Goal: Complete application form

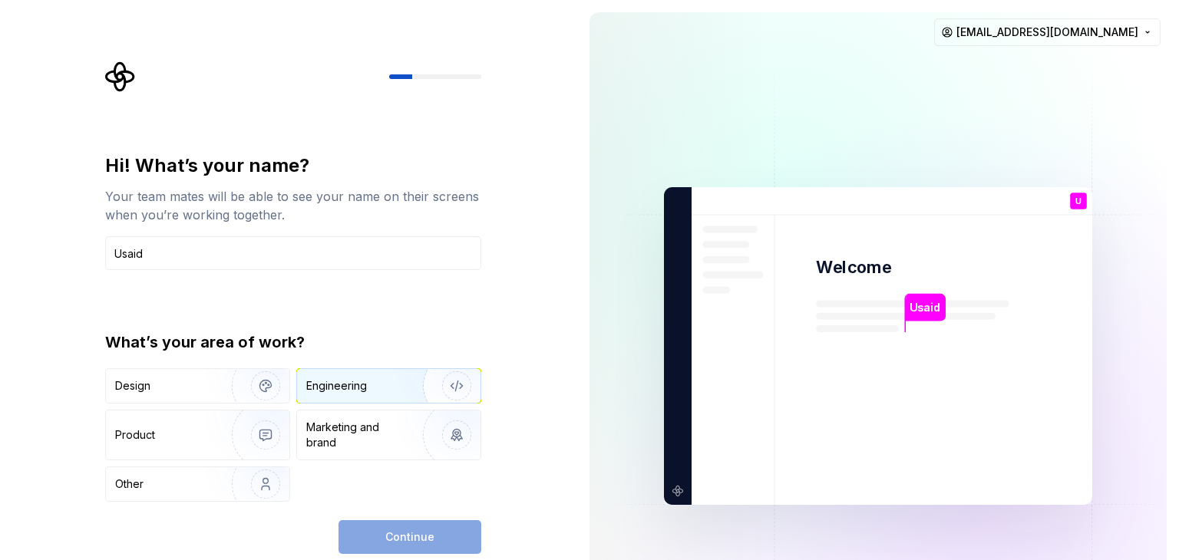
type input "Usaid"
click at [382, 402] on div "Engineering" at bounding box center [388, 386] width 183 height 34
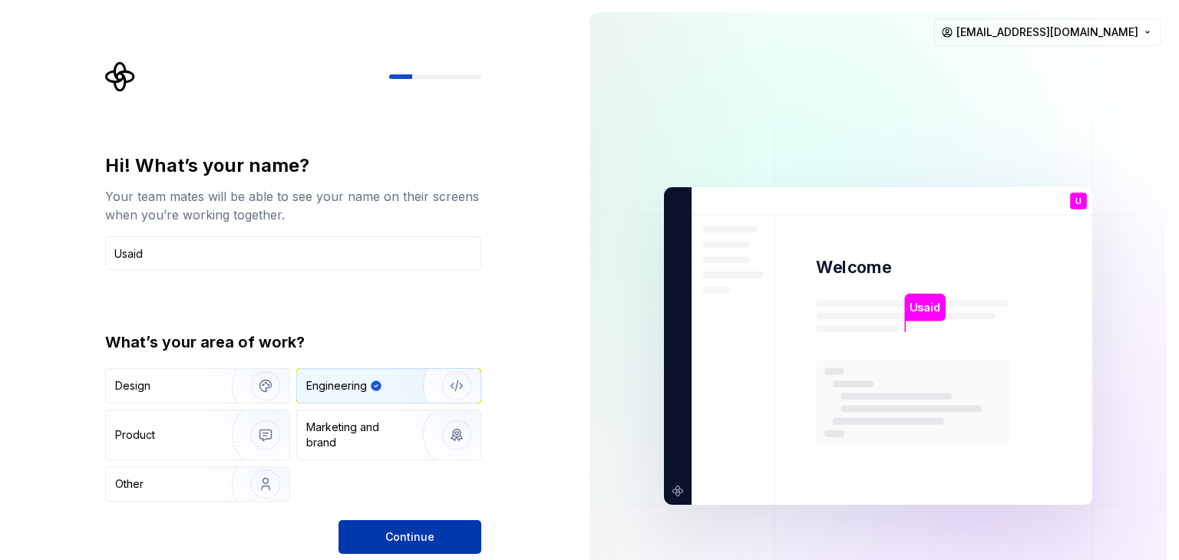
click at [387, 527] on button "Continue" at bounding box center [410, 538] width 143 height 34
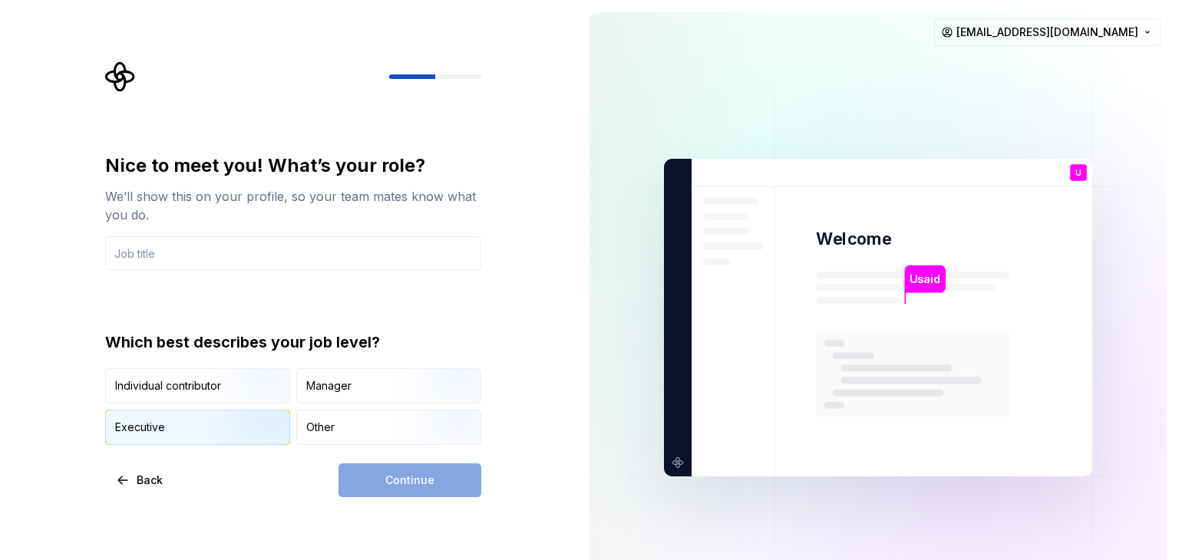
drag, startPoint x: 193, startPoint y: 388, endPoint x: 261, endPoint y: 415, distance: 72.7
click at [195, 388] on div "Individual contributor" at bounding box center [168, 386] width 106 height 15
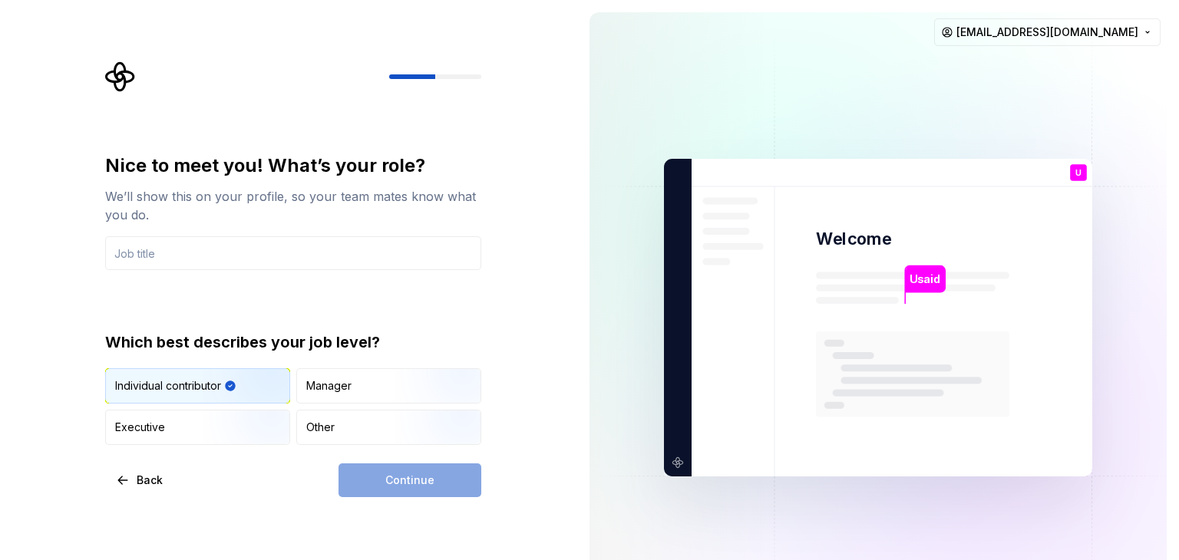
click at [391, 480] on div "Continue" at bounding box center [410, 481] width 143 height 34
click at [203, 250] on input "text" at bounding box center [293, 253] width 376 height 34
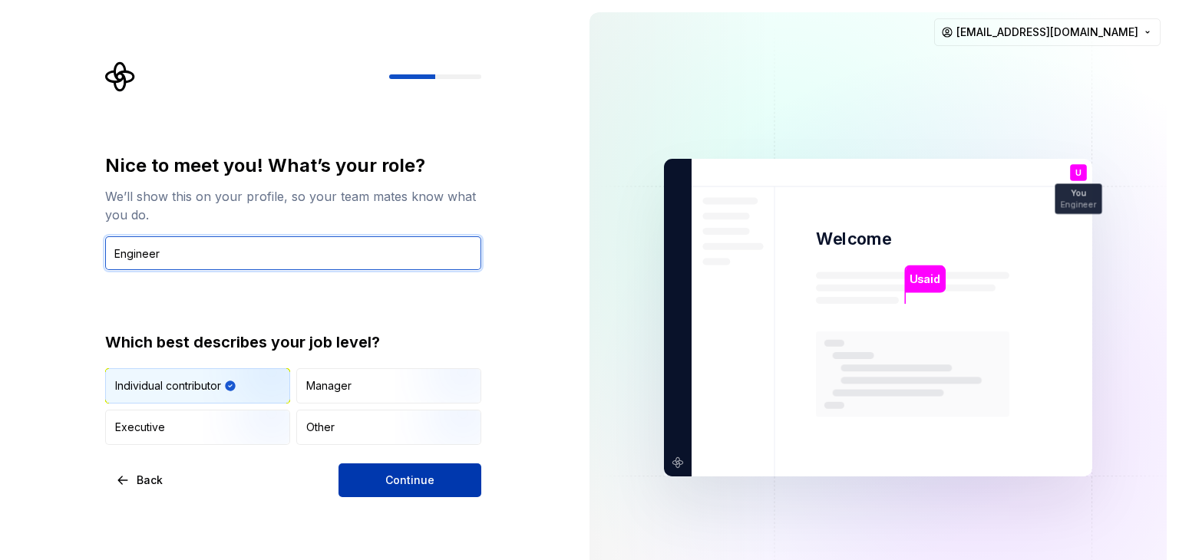
type input "Engineer"
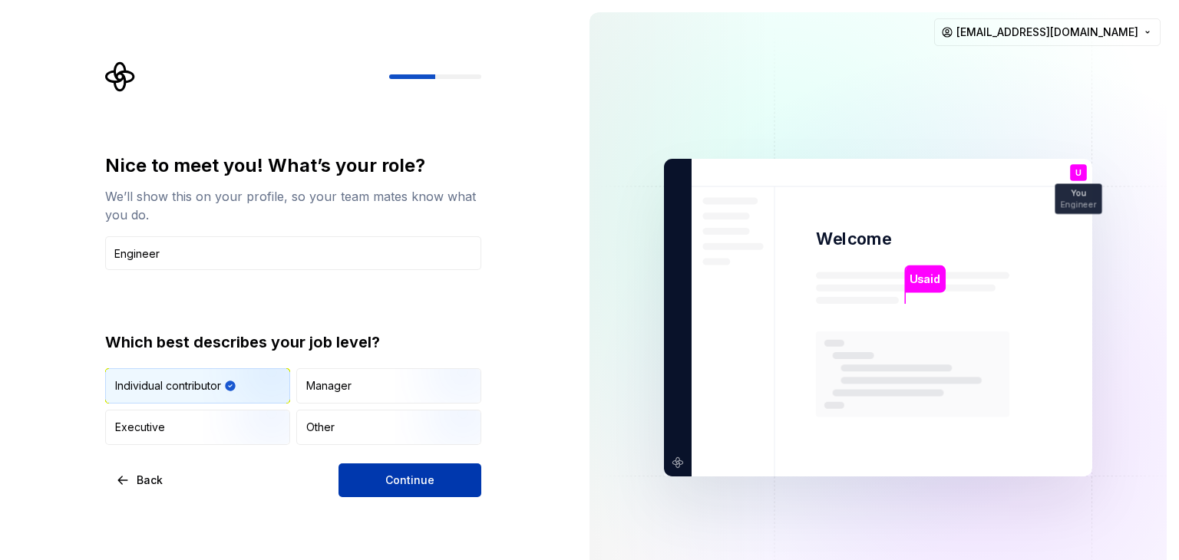
click at [440, 488] on button "Continue" at bounding box center [410, 481] width 143 height 34
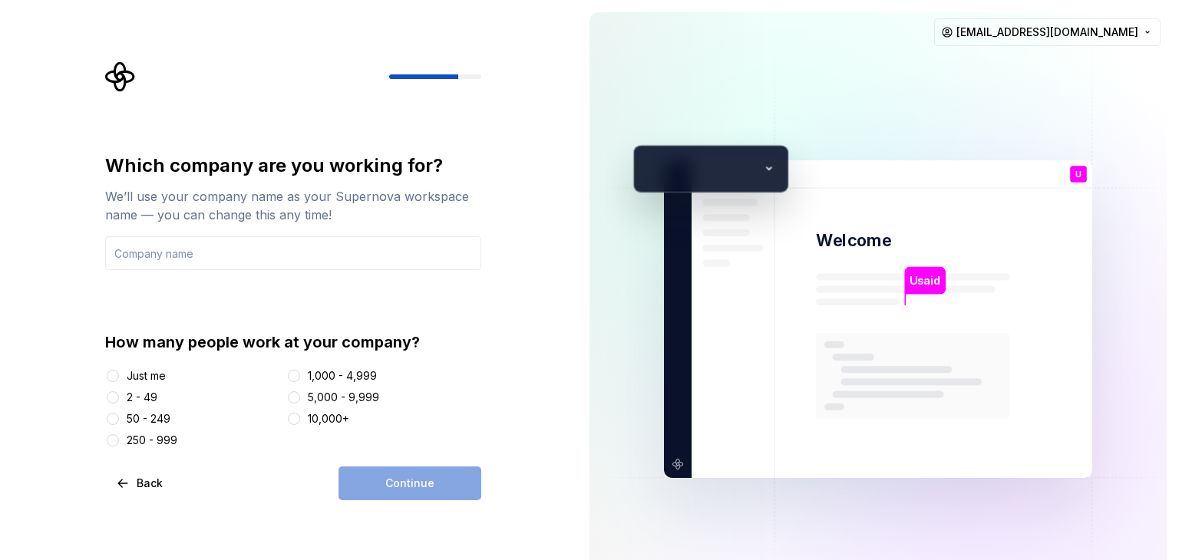
click at [428, 489] on div "Continue" at bounding box center [410, 484] width 143 height 34
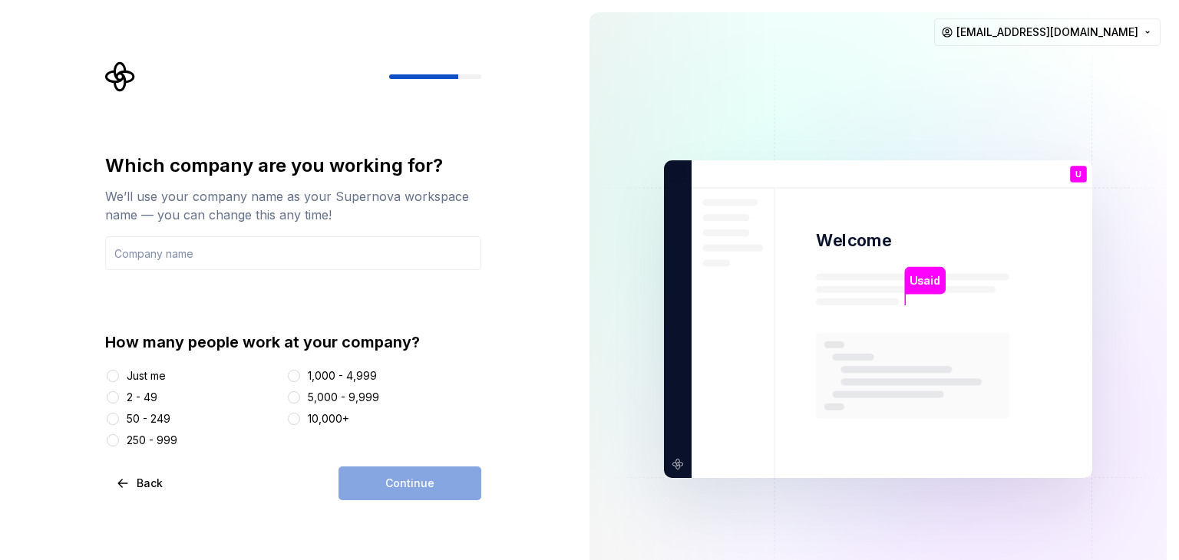
click at [140, 379] on div "Just me" at bounding box center [146, 376] width 39 height 15
click at [119, 379] on button "Just me" at bounding box center [113, 376] width 12 height 12
click at [408, 487] on div "Continue" at bounding box center [410, 484] width 143 height 34
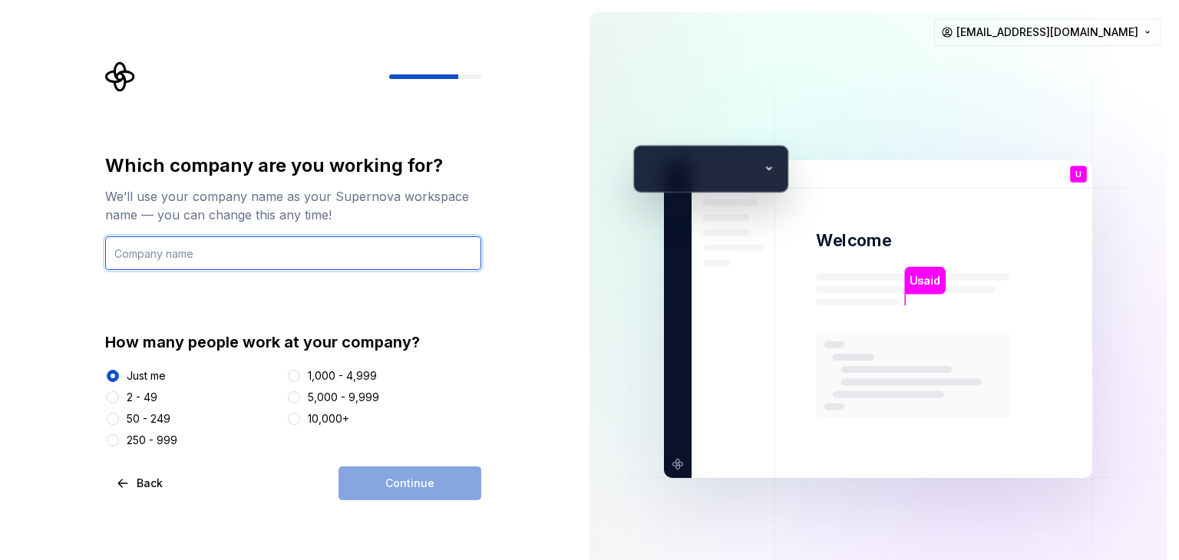
click at [181, 250] on input "text" at bounding box center [293, 253] width 376 height 34
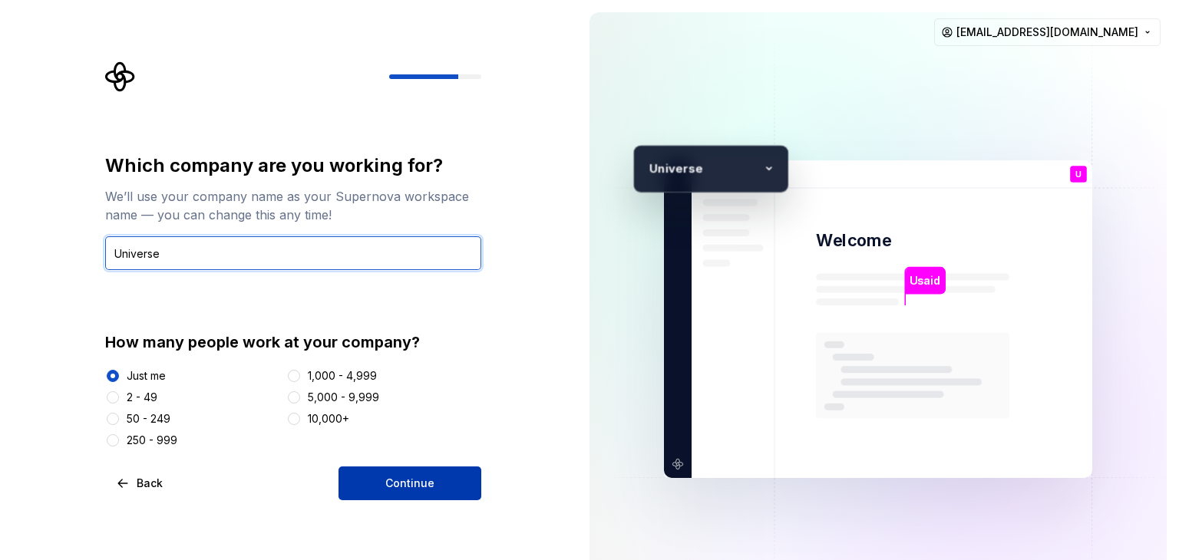
type input "Universe"
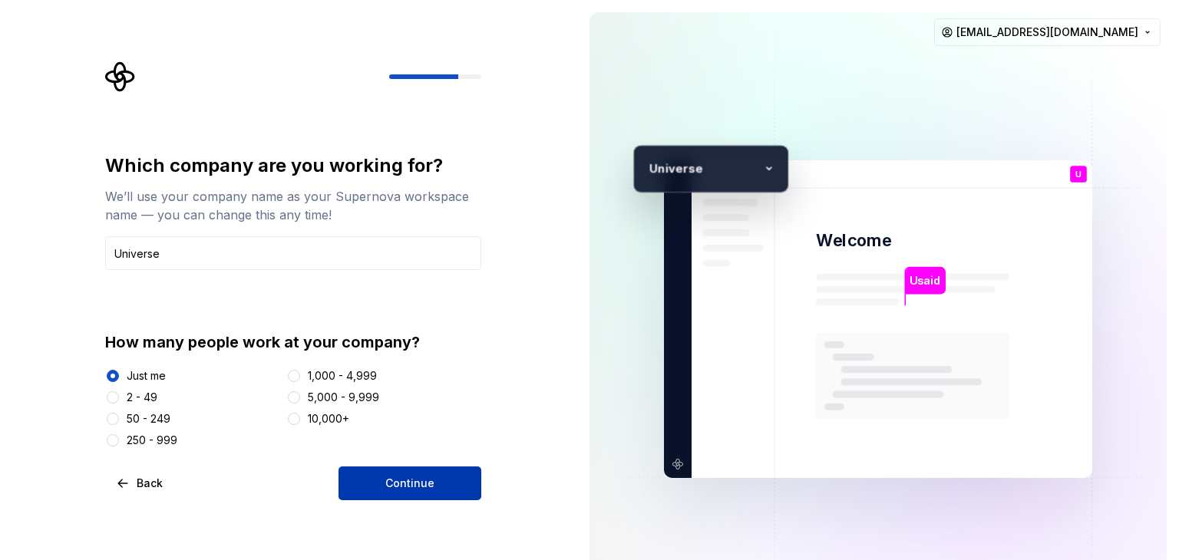
click at [379, 483] on button "Continue" at bounding box center [410, 484] width 143 height 34
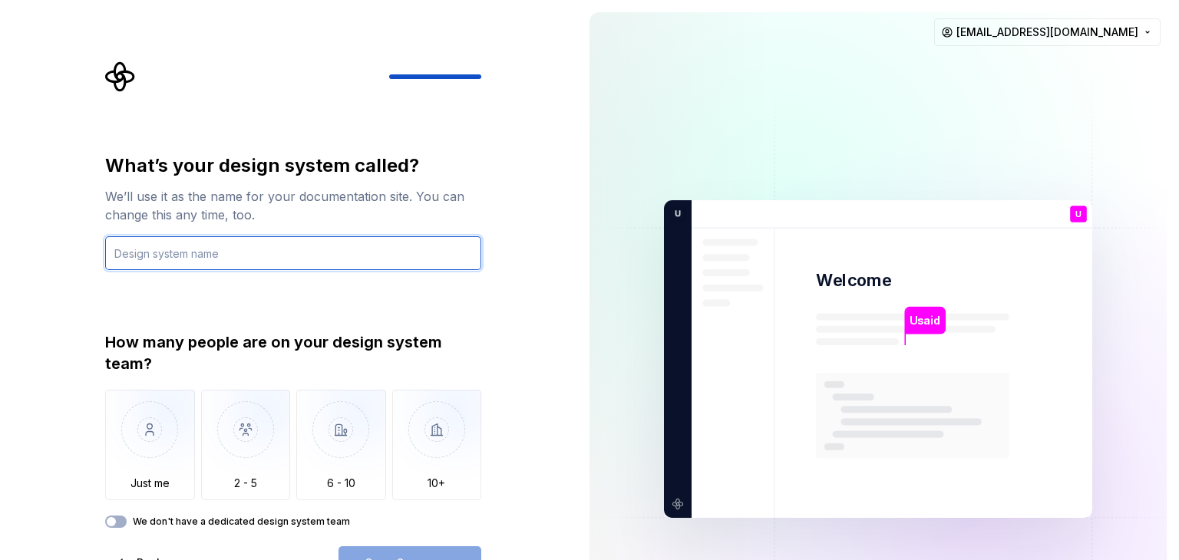
click at [224, 260] on input "text" at bounding box center [293, 253] width 376 height 34
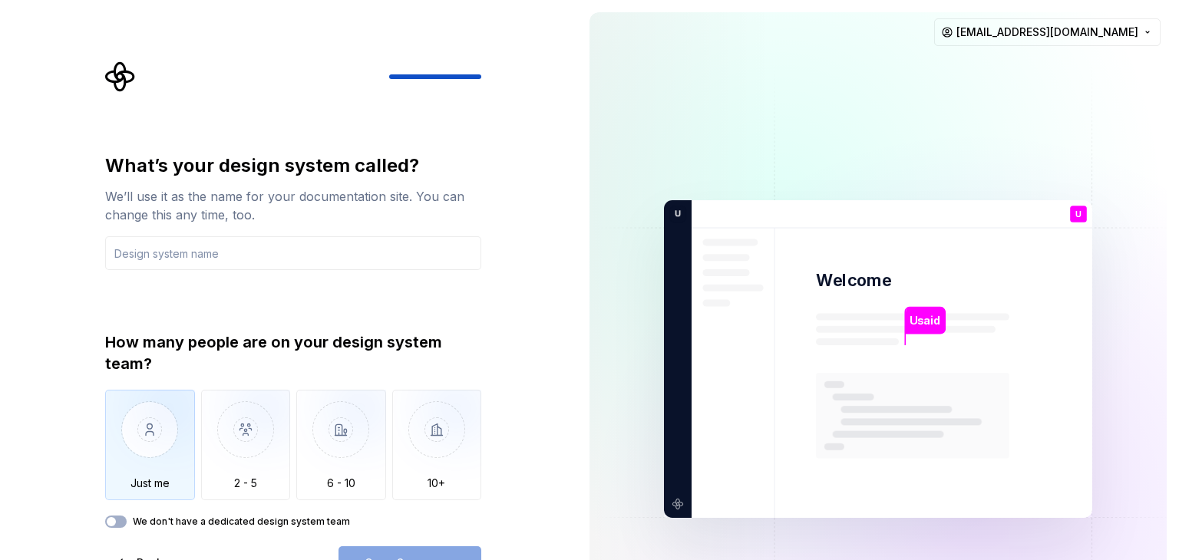
click at [154, 458] on img "button" at bounding box center [150, 441] width 90 height 103
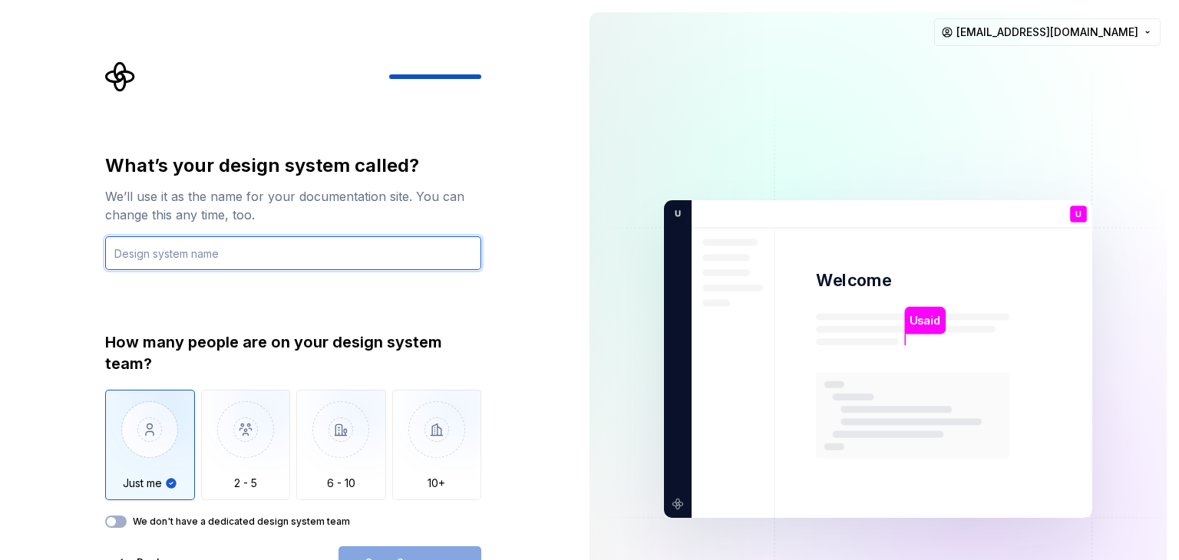
click at [215, 250] on input "text" at bounding box center [293, 253] width 376 height 34
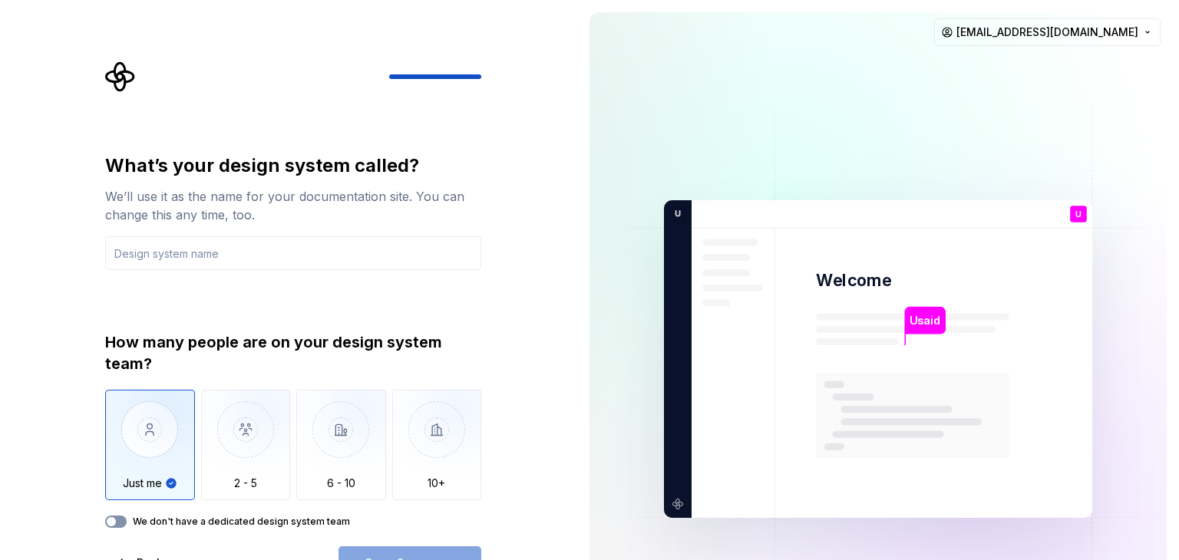
click at [122, 524] on button "We don't have a dedicated design system team" at bounding box center [115, 522] width 21 height 12
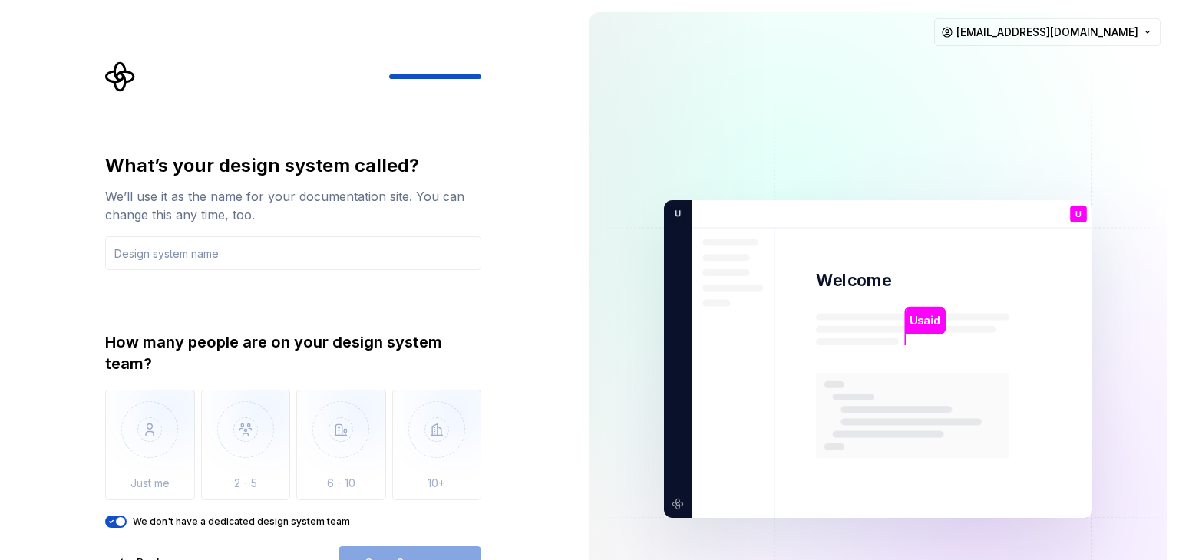
click at [117, 522] on span "button" at bounding box center [120, 521] width 9 height 9
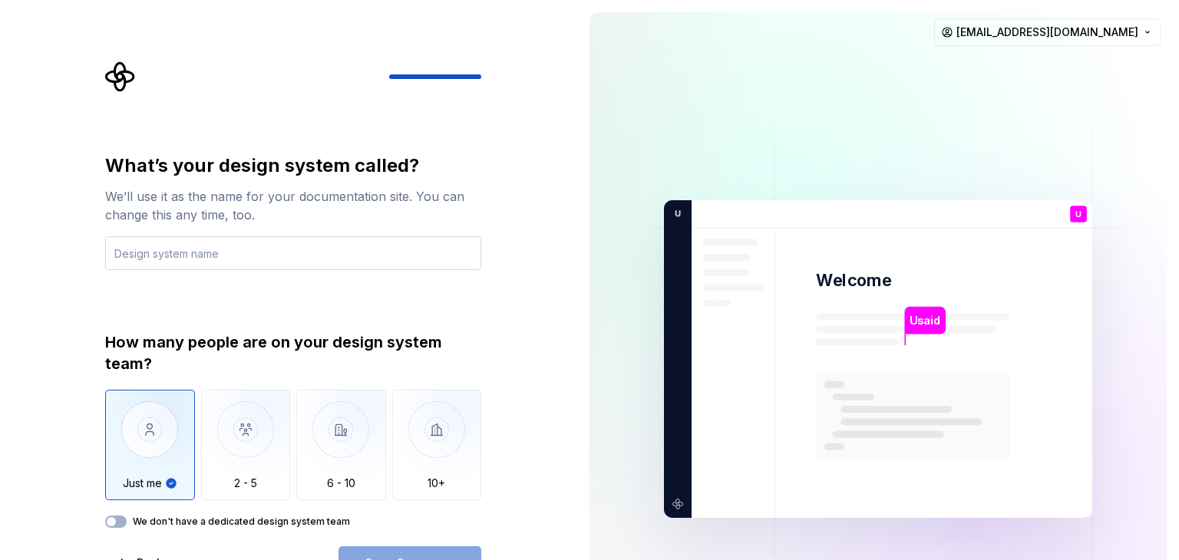
click at [172, 251] on input "text" at bounding box center [293, 253] width 376 height 34
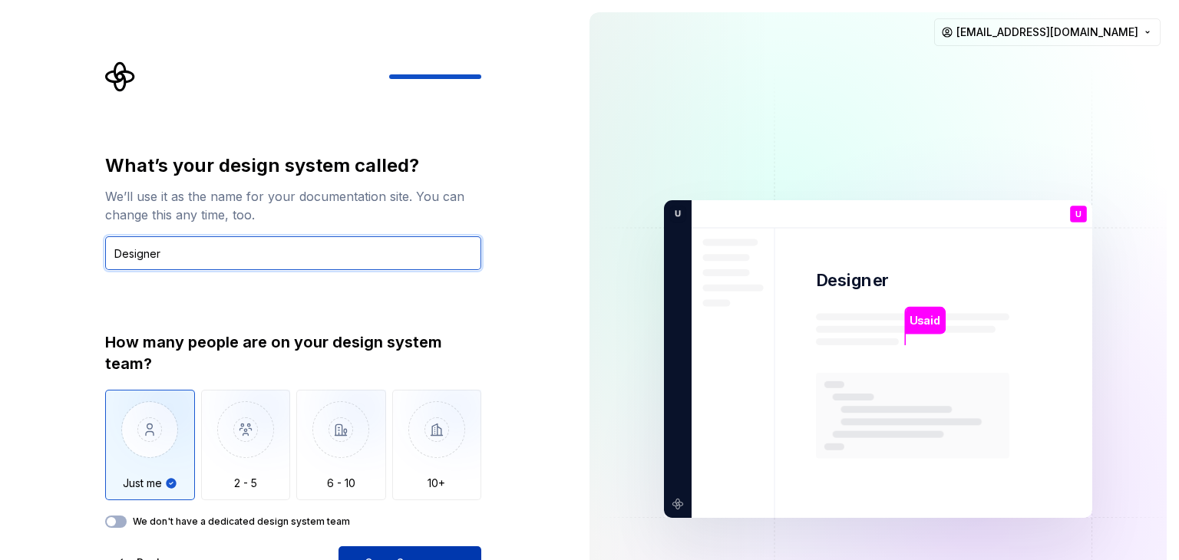
type input "Designer"
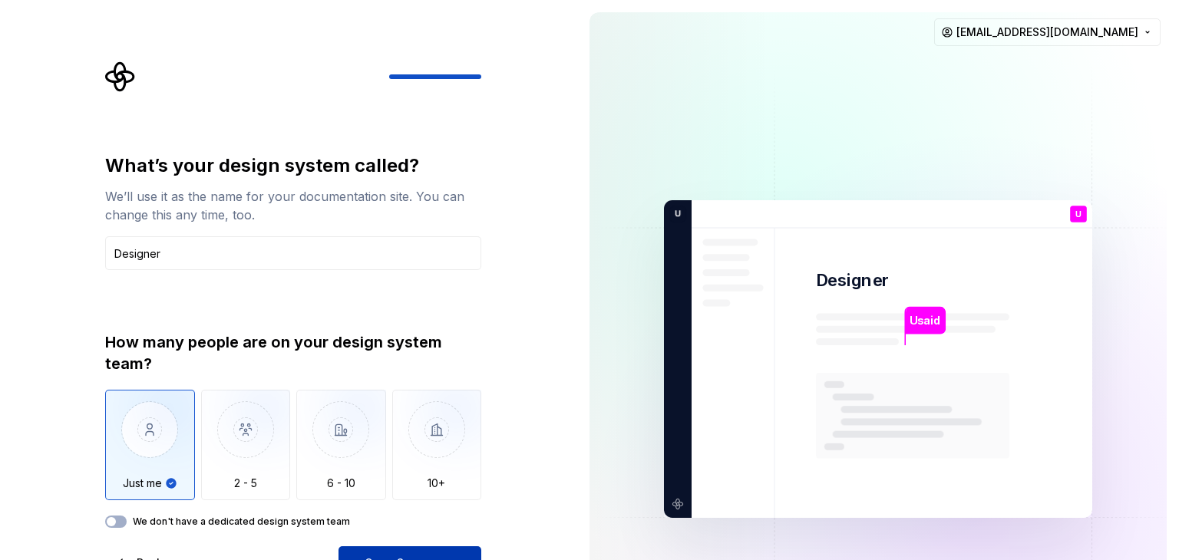
click at [455, 548] on button "Open Supernova" at bounding box center [410, 564] width 143 height 34
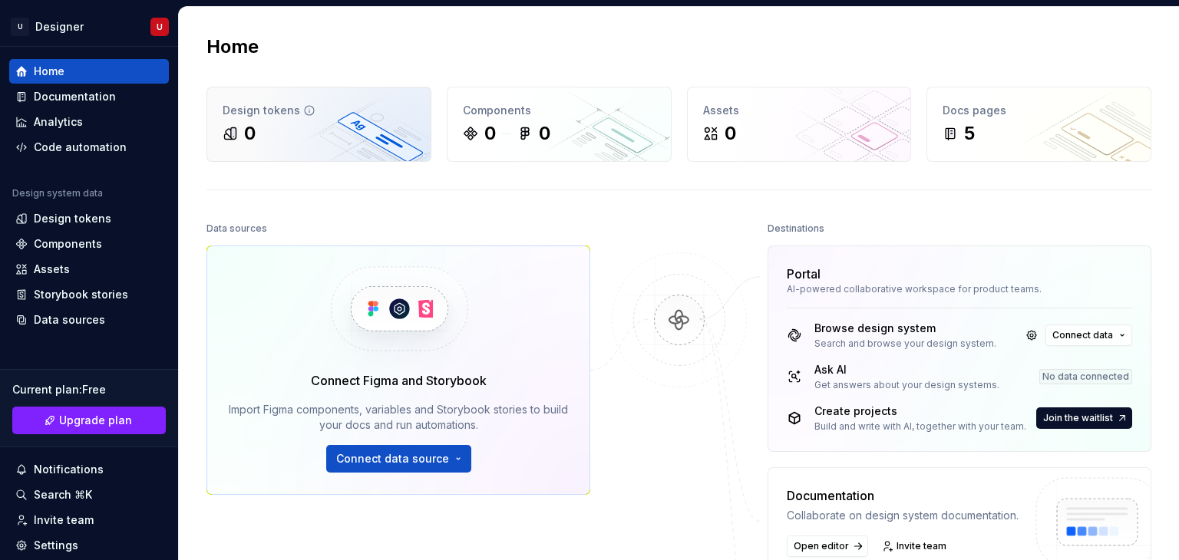
click at [303, 108] on icon at bounding box center [309, 110] width 12 height 12
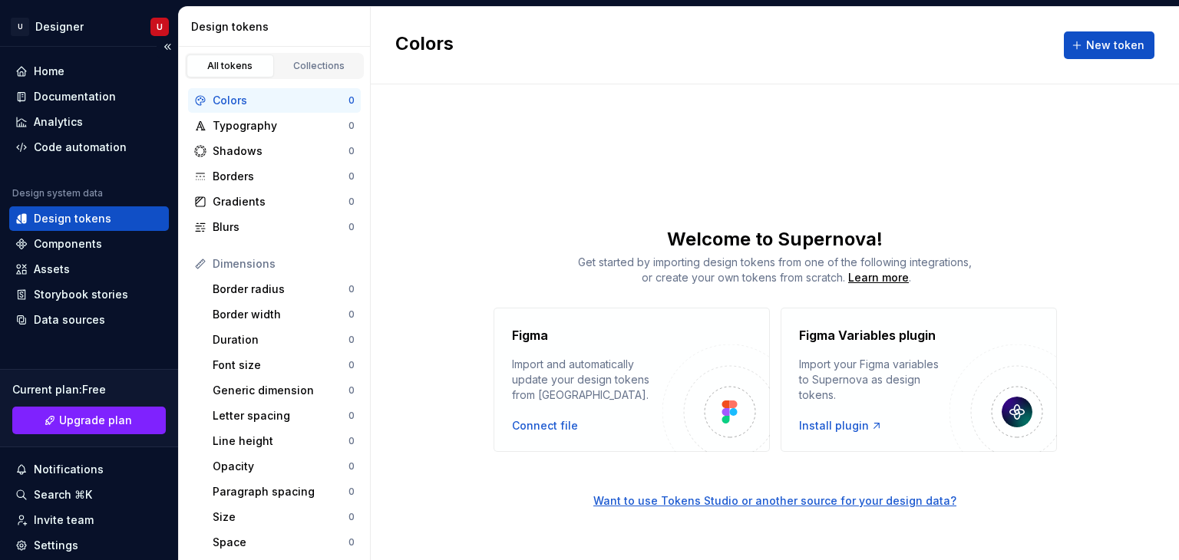
click at [67, 56] on div "Home Documentation Analytics Code automation Design system data Design tokens C…" at bounding box center [89, 334] width 178 height 574
click at [59, 68] on div "Home" at bounding box center [49, 71] width 31 height 15
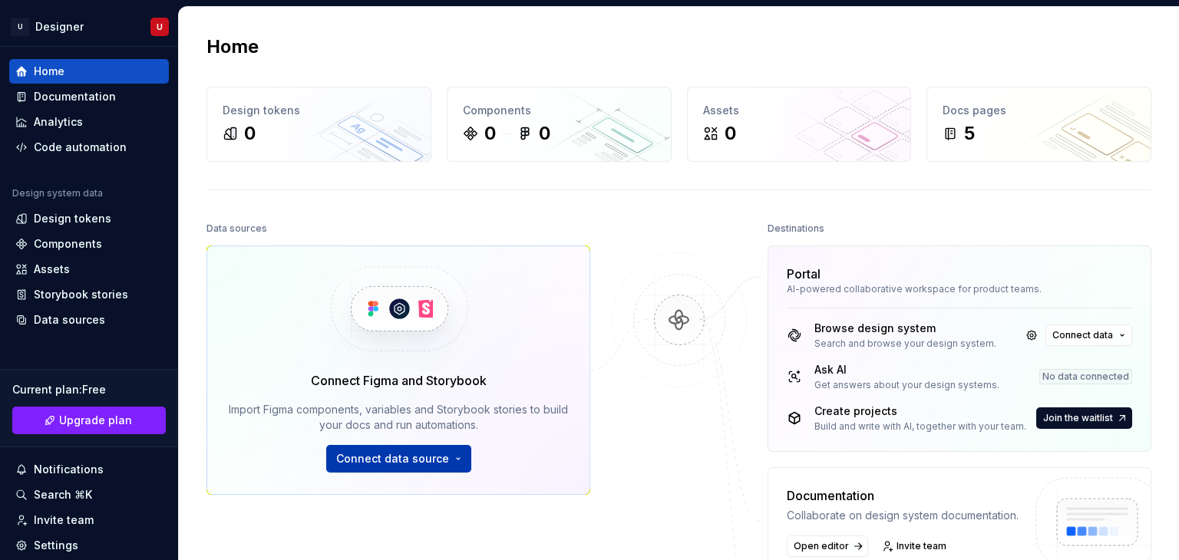
click at [436, 464] on span "Connect data source" at bounding box center [392, 458] width 113 height 15
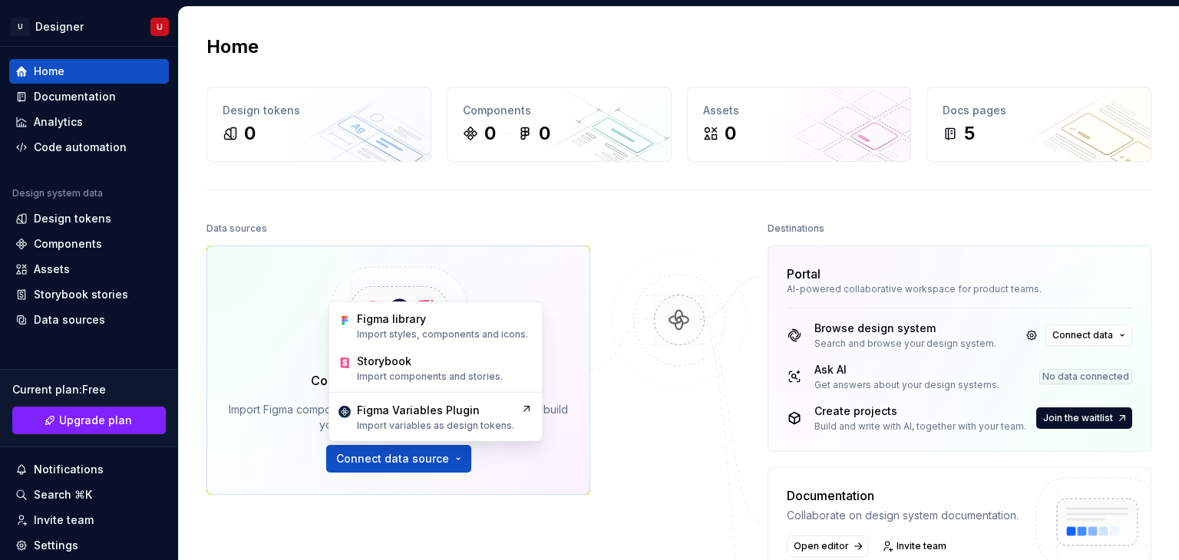
click at [707, 431] on div at bounding box center [680, 461] width 154 height 486
